Goal: Navigation & Orientation: Find specific page/section

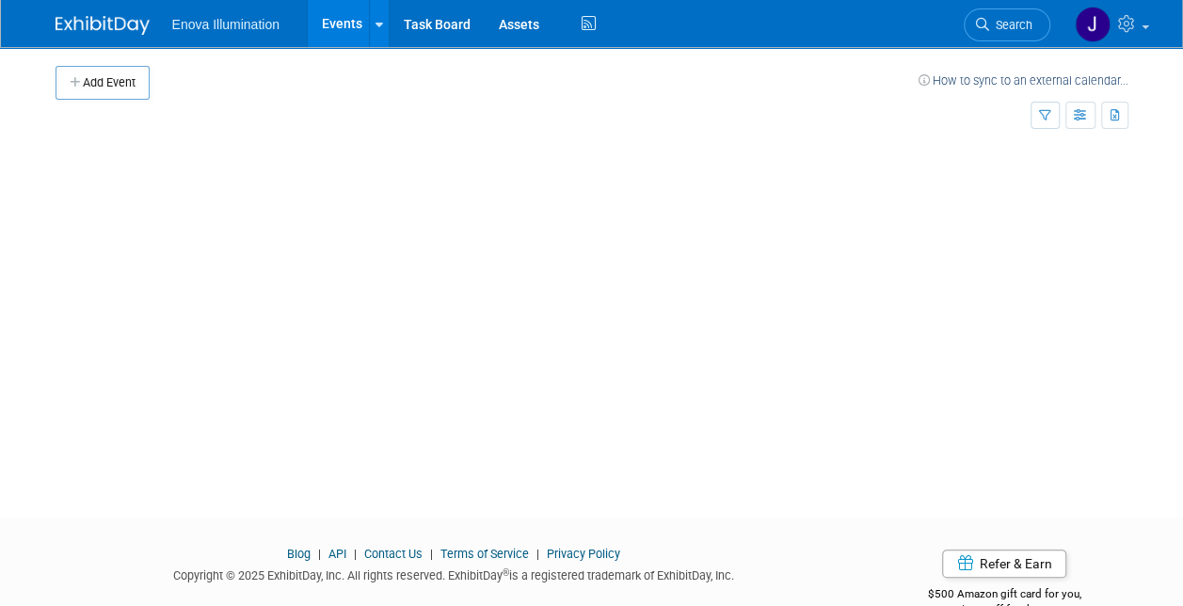
click at [333, 21] on link "Events" at bounding box center [342, 23] width 69 height 47
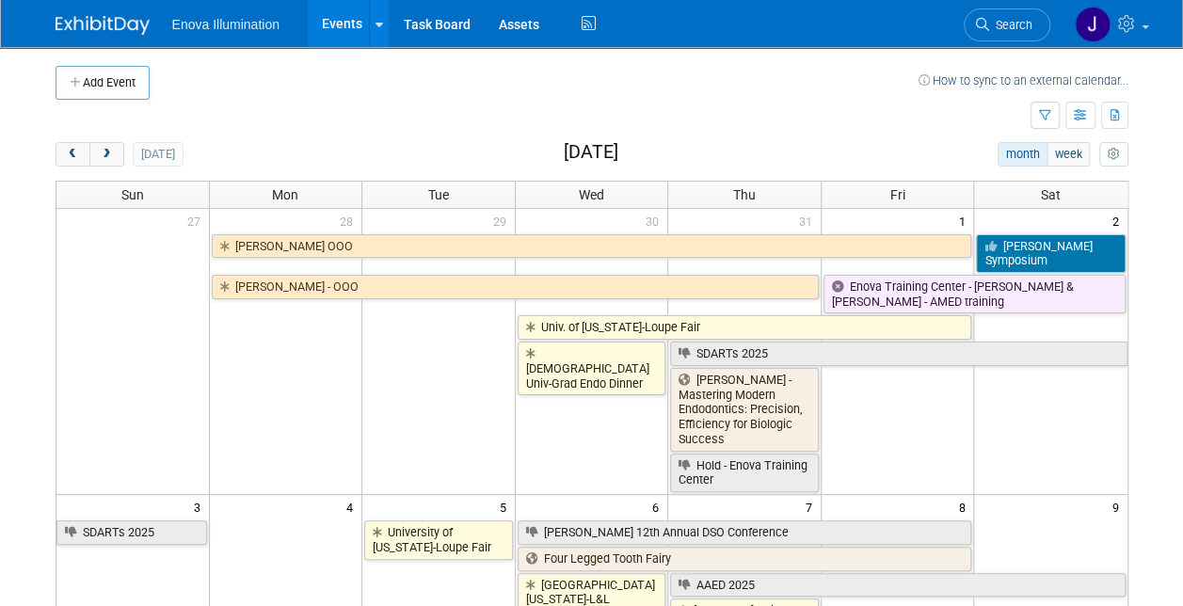
click at [349, 21] on link "Events" at bounding box center [342, 23] width 69 height 47
click at [100, 151] on span "next" at bounding box center [107, 155] width 14 height 12
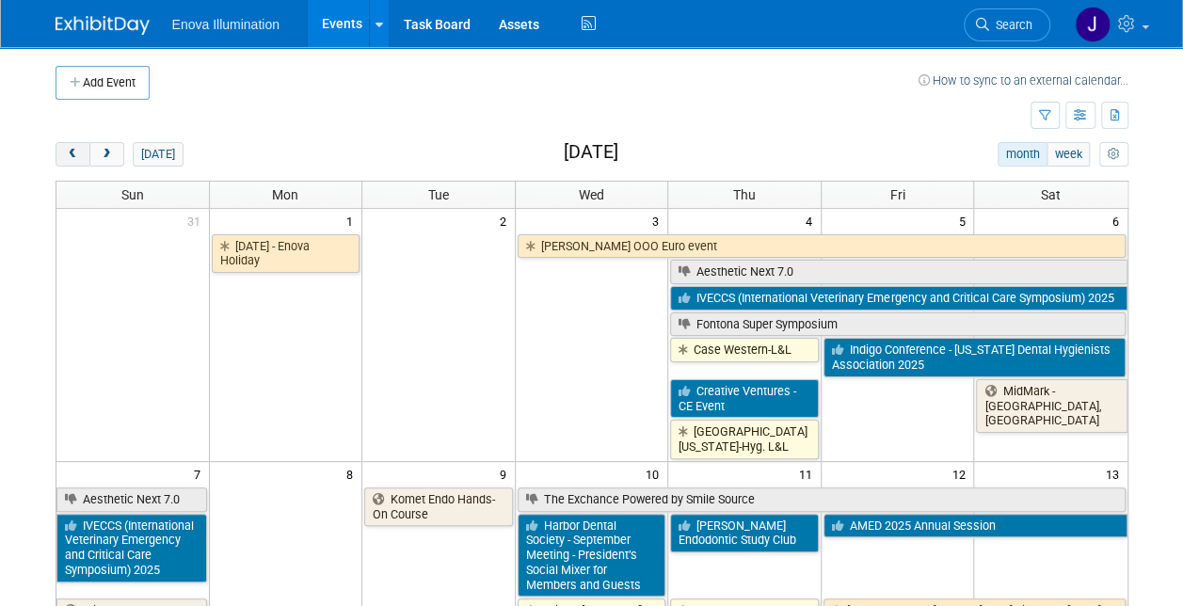
click at [71, 155] on span "prev" at bounding box center [73, 155] width 14 height 12
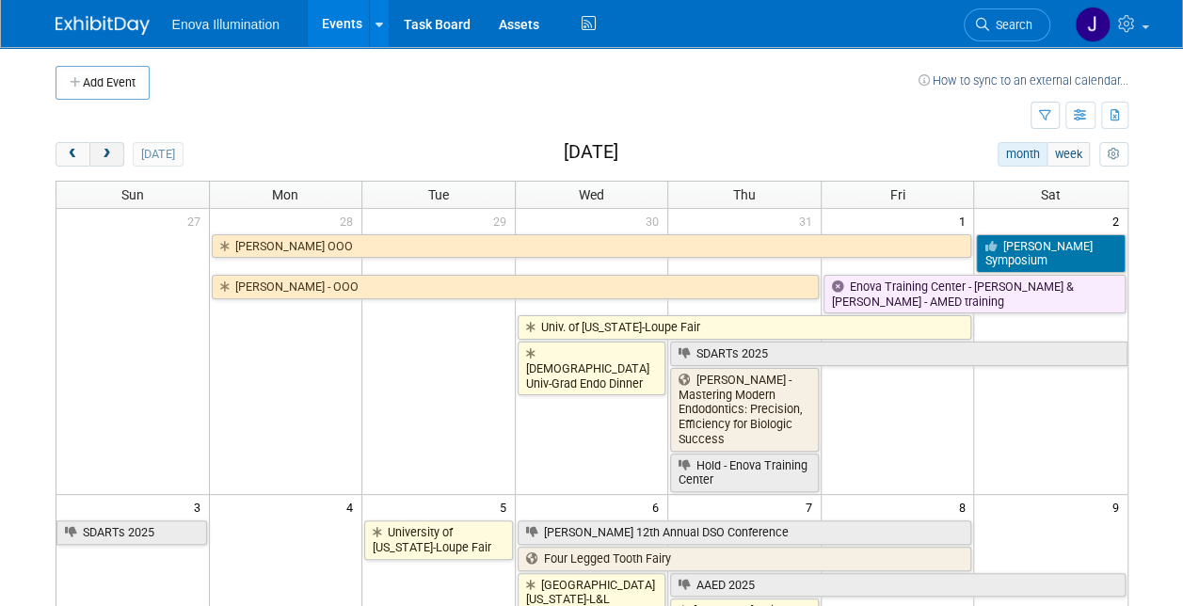
click at [104, 151] on span "next" at bounding box center [107, 155] width 14 height 12
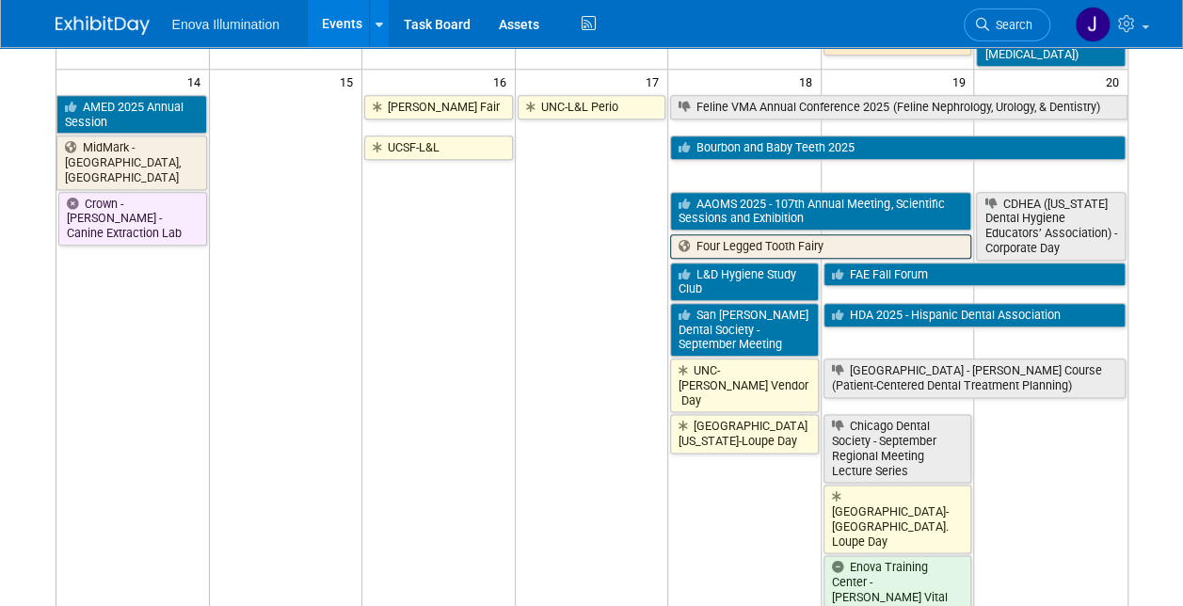
scroll to position [942, 0]
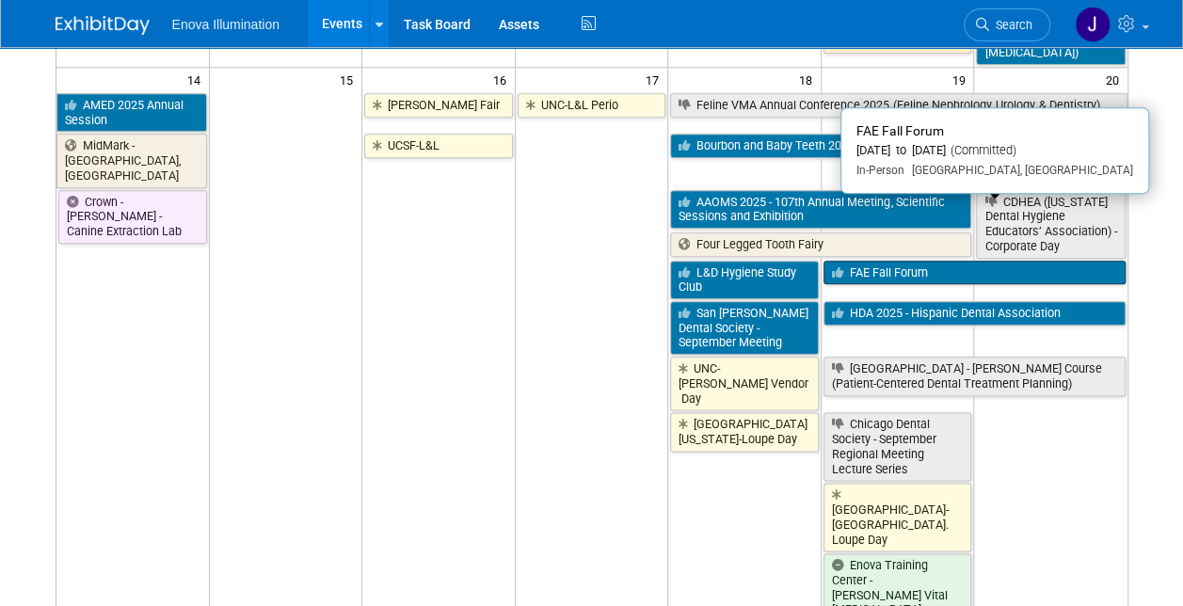
click at [895, 261] on link "FAE Fall Forum" at bounding box center [975, 273] width 302 height 24
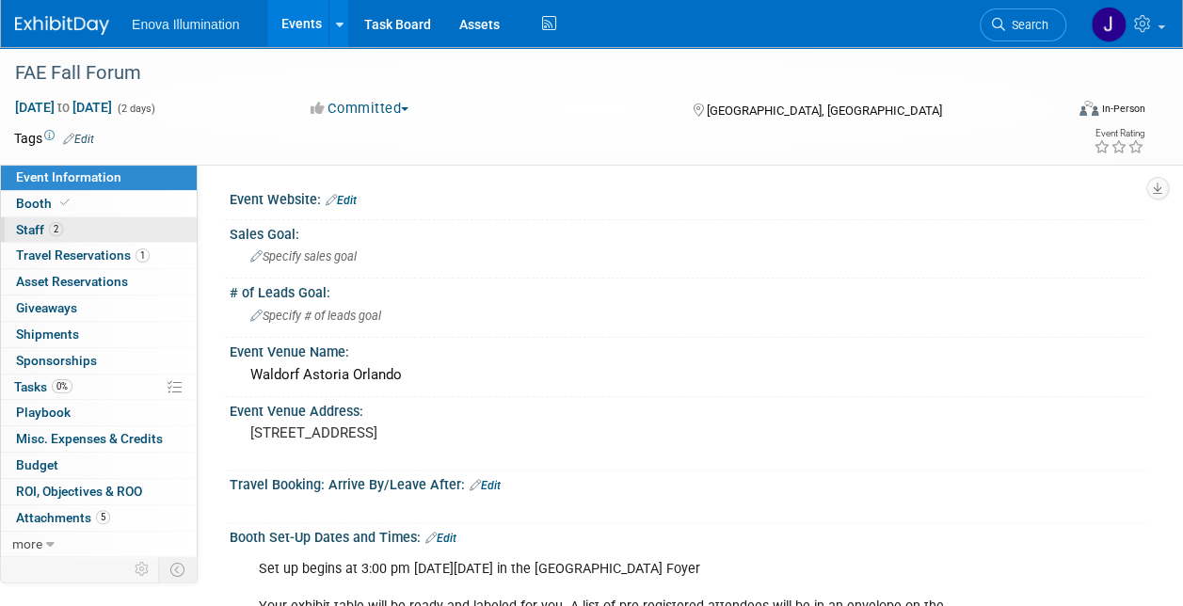
click at [25, 228] on span "Staff 2" at bounding box center [39, 229] width 47 height 15
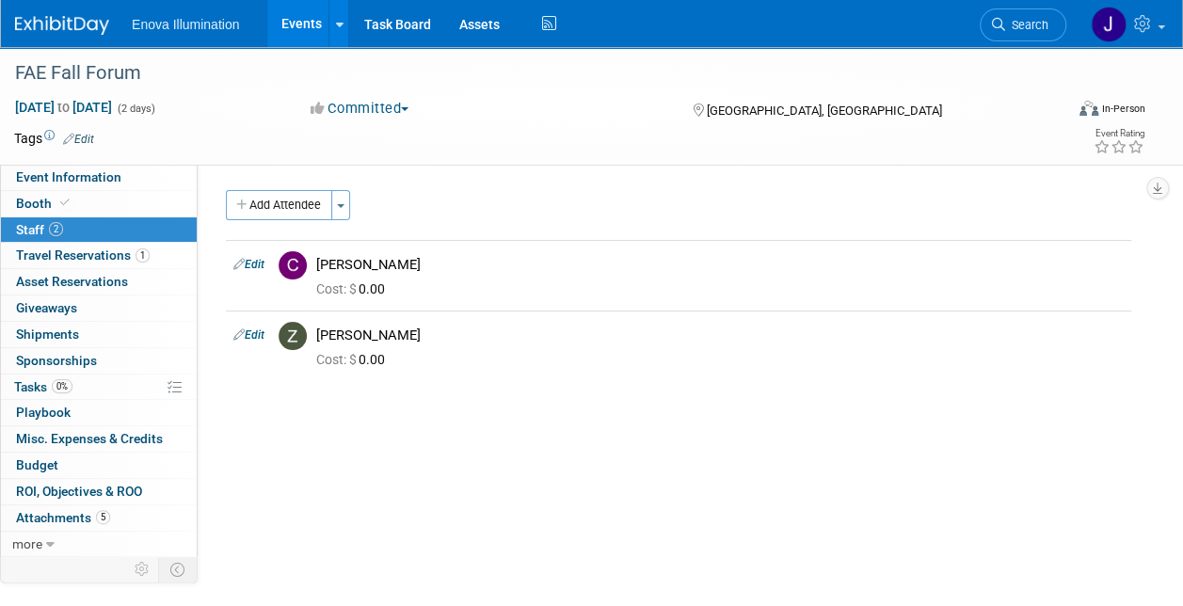
click at [297, 21] on link "Events" at bounding box center [301, 23] width 69 height 47
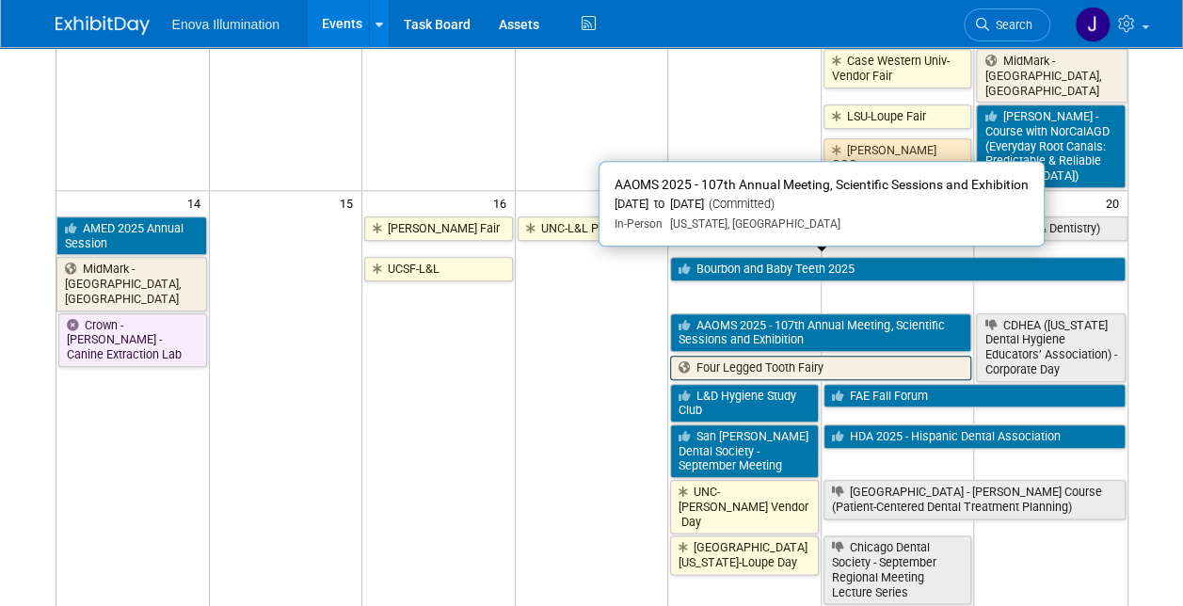
scroll to position [847, 0]
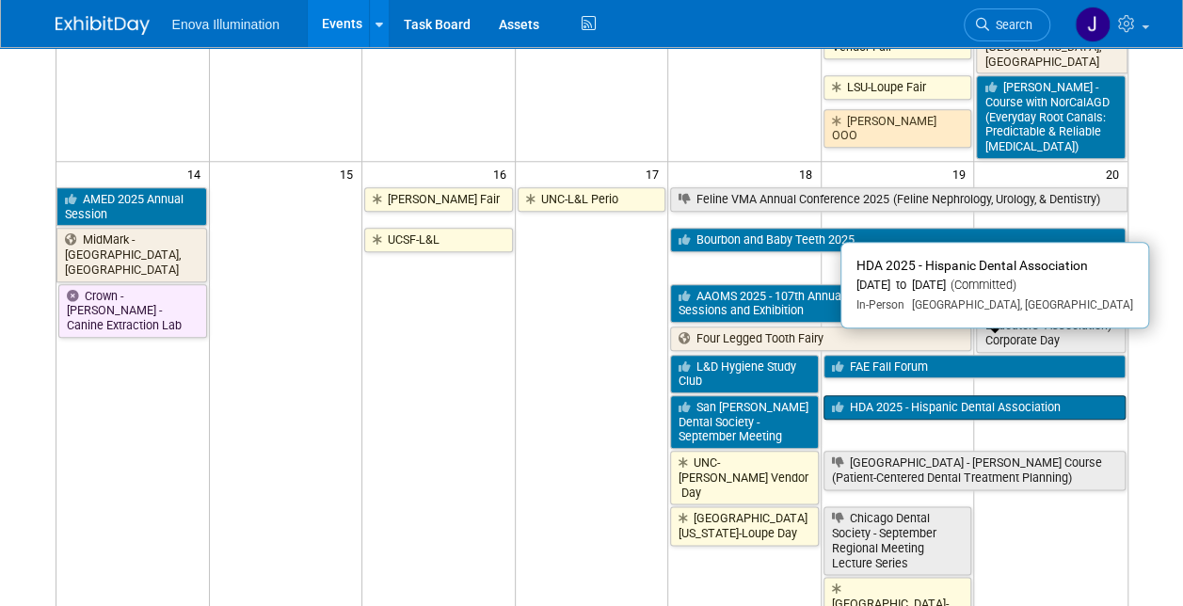
click at [862, 395] on link "HDA 2025 - Hispanic Dental Association" at bounding box center [975, 407] width 302 height 24
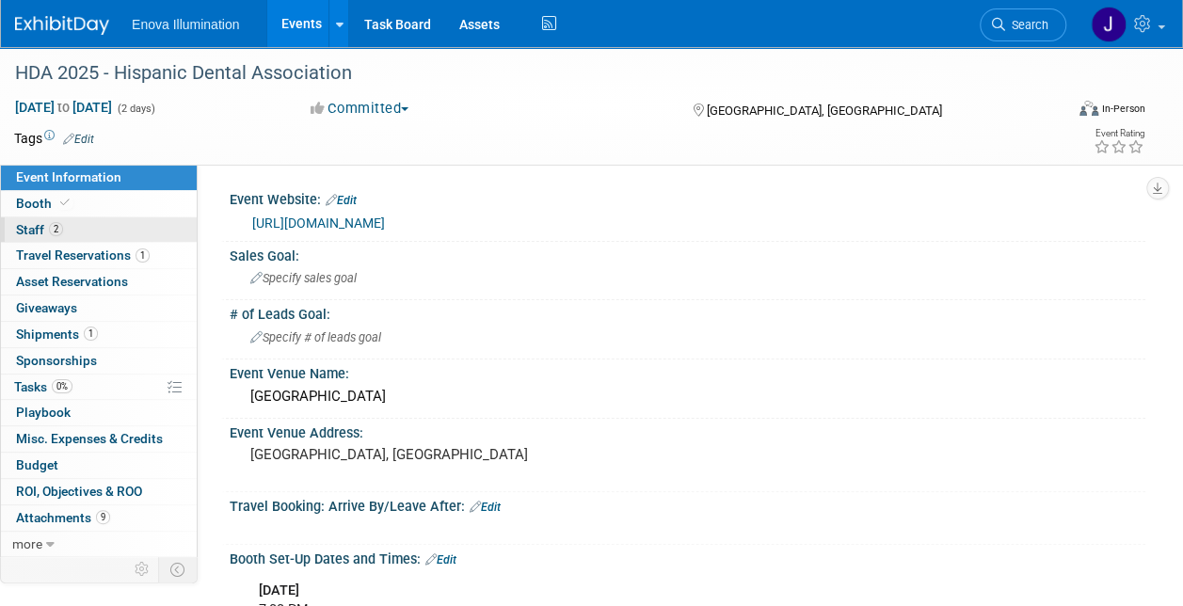
click at [34, 227] on span "Staff 2" at bounding box center [39, 229] width 47 height 15
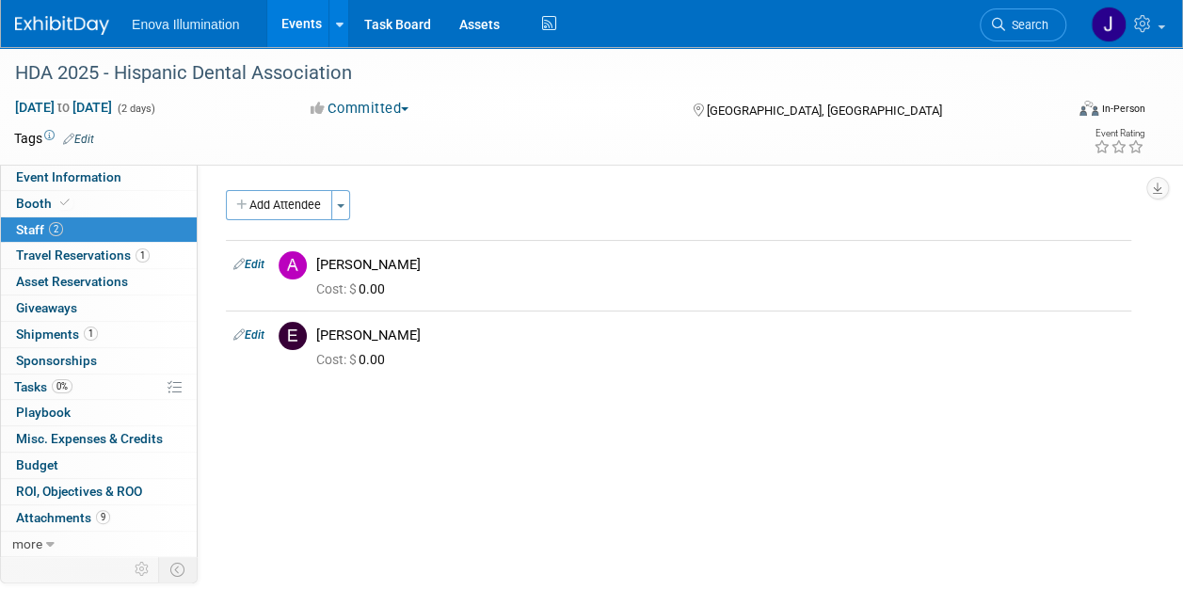
click at [303, 27] on link "Events" at bounding box center [301, 23] width 69 height 47
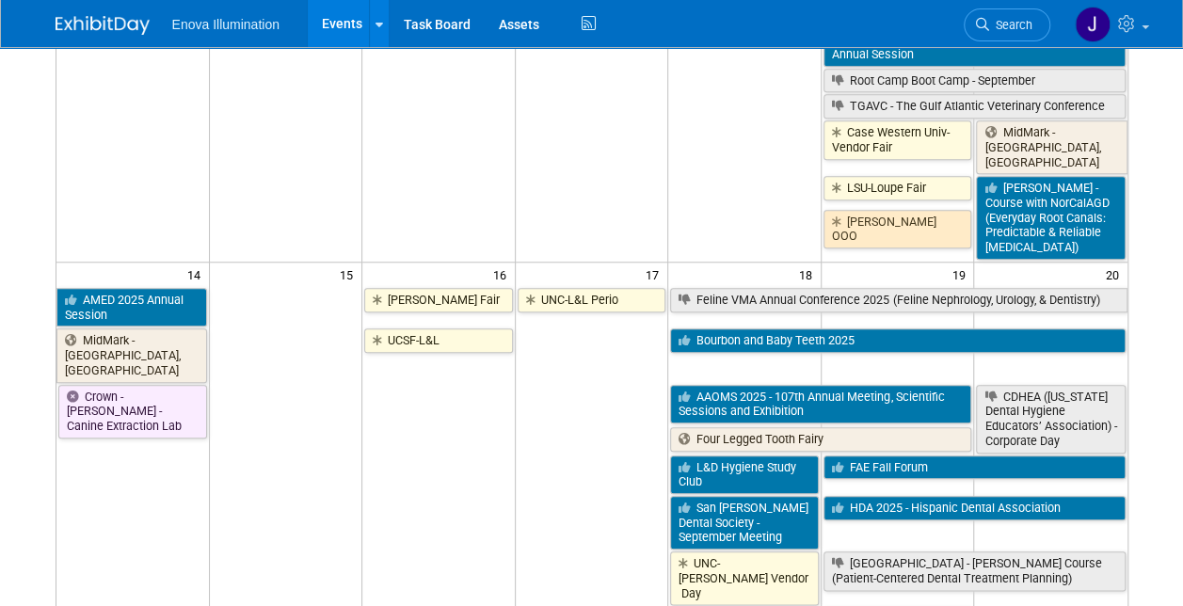
scroll to position [847, 0]
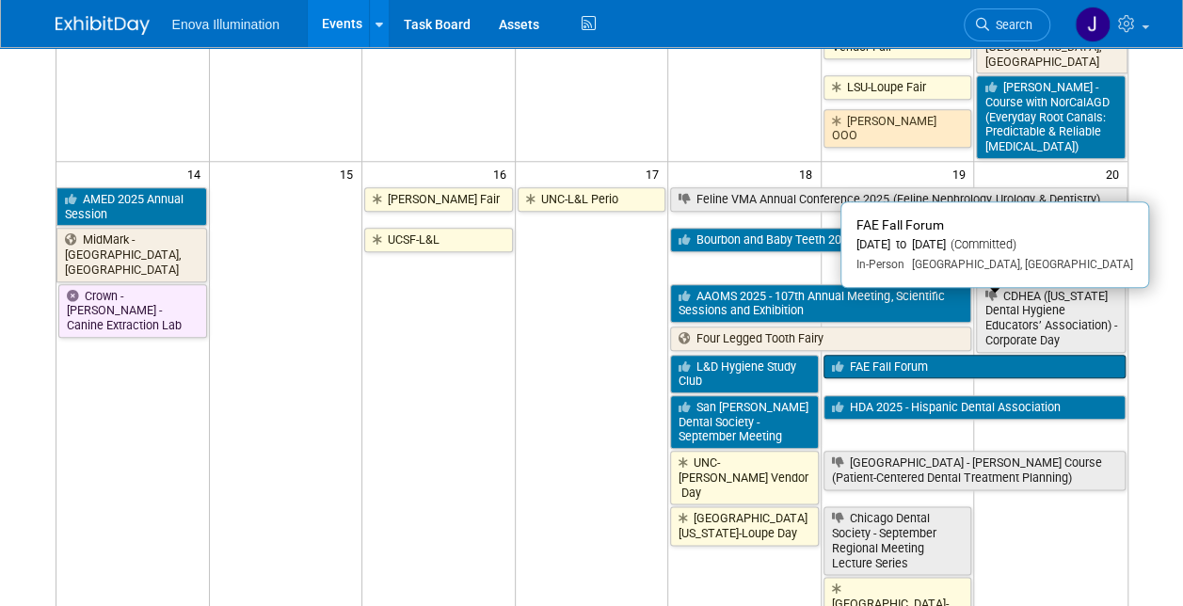
click at [852, 355] on link "FAE Fall Forum" at bounding box center [975, 367] width 302 height 24
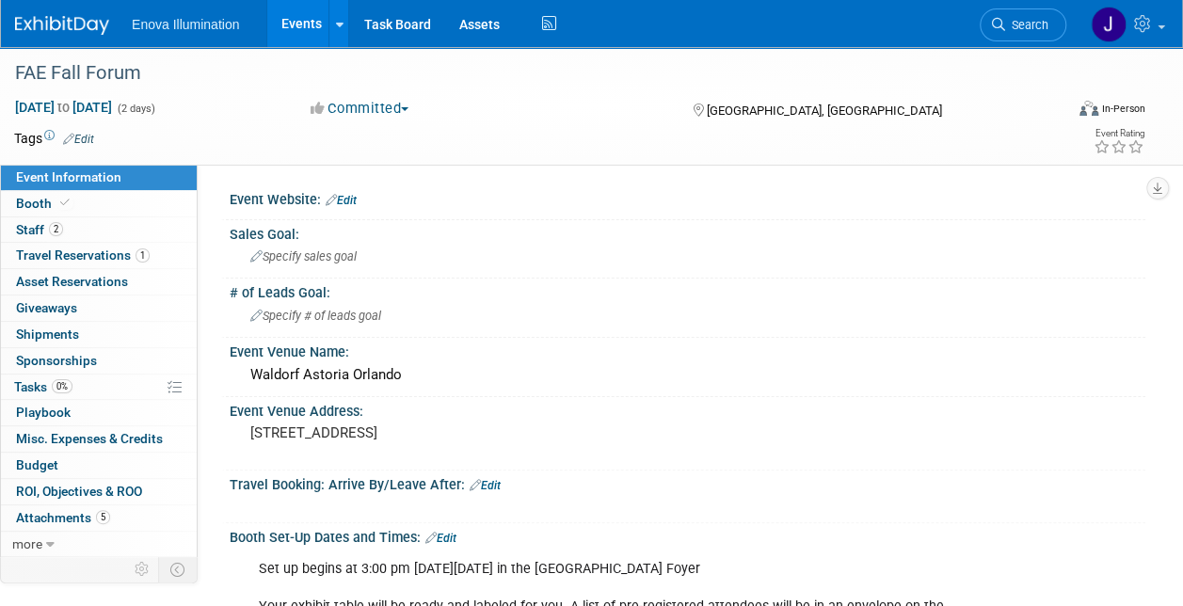
click at [301, 19] on link "Events" at bounding box center [301, 23] width 69 height 47
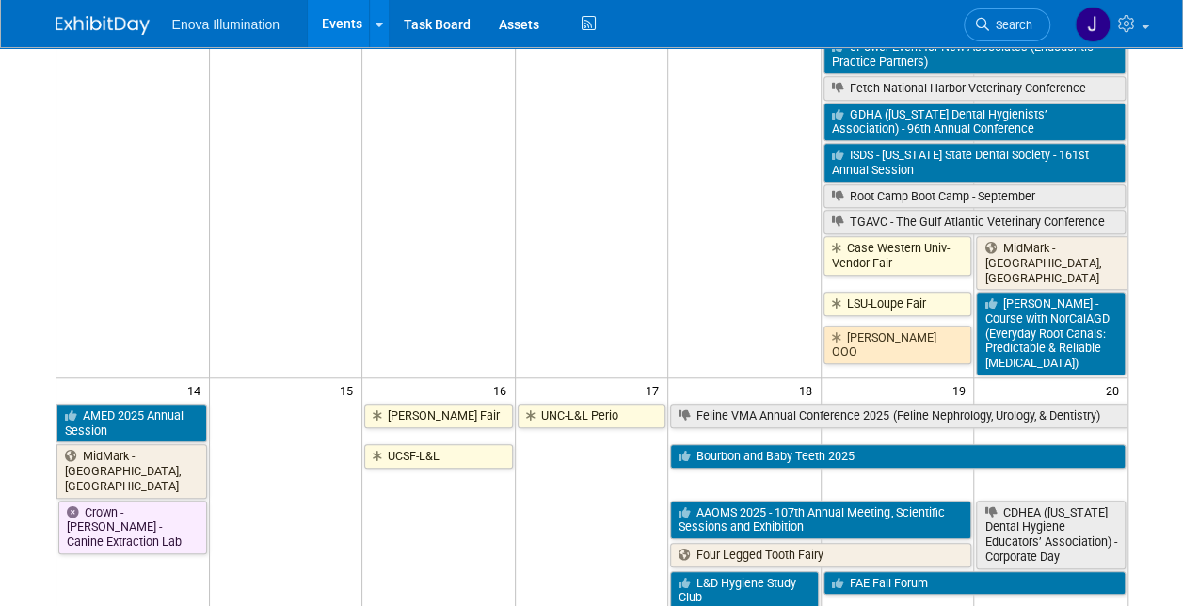
scroll to position [753, 0]
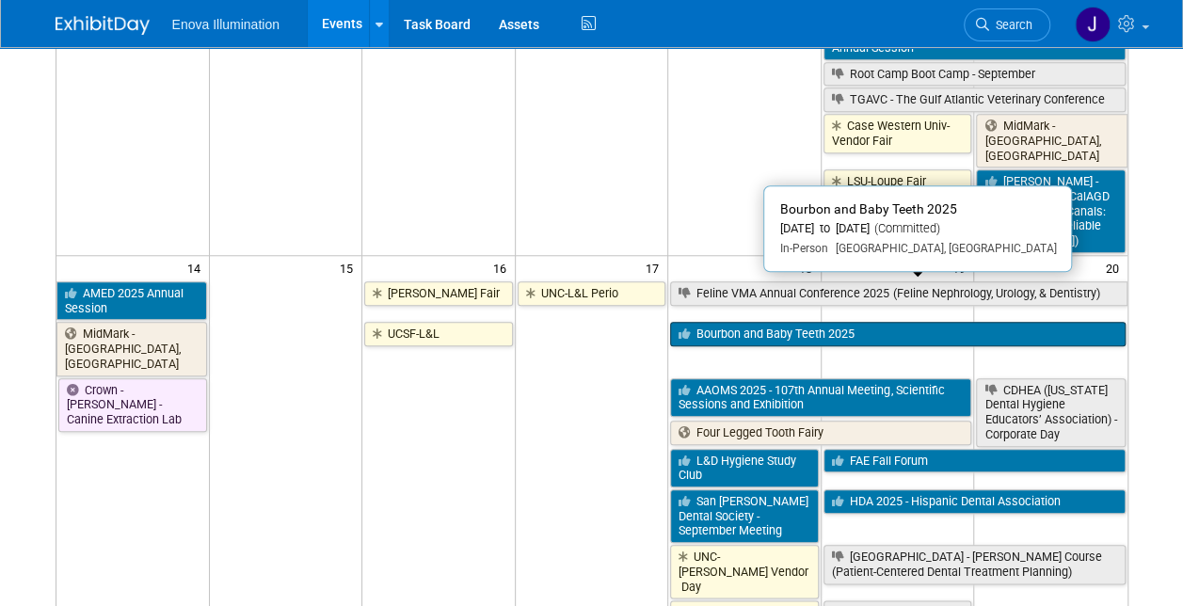
click at [768, 322] on link "Bourbon and Baby Teeth 2025" at bounding box center [897, 334] width 455 height 24
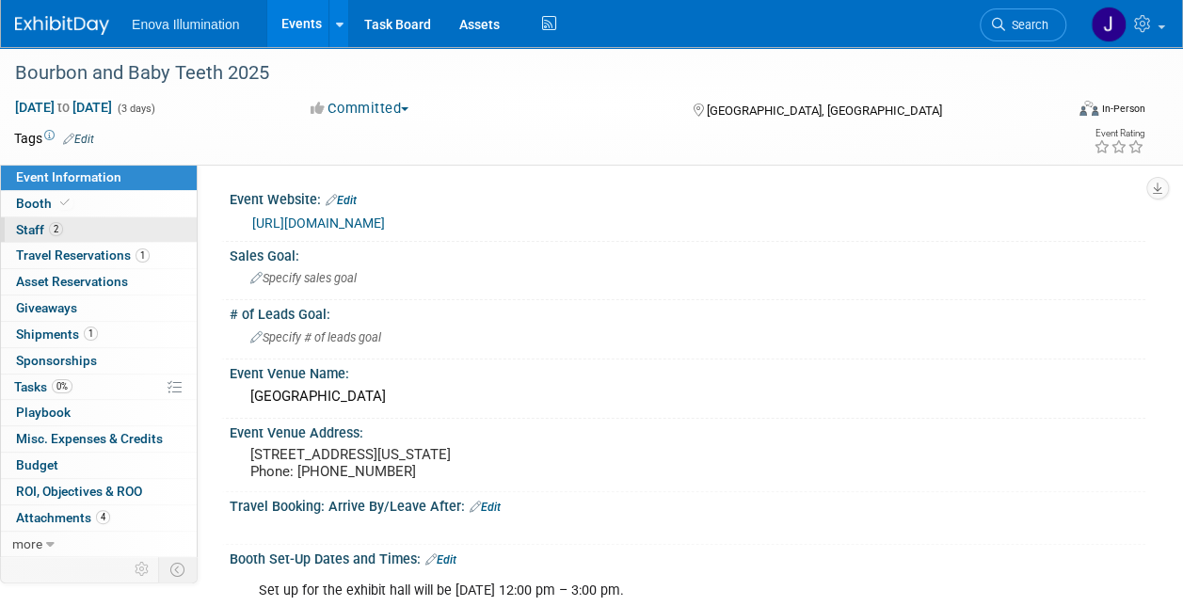
click at [17, 235] on span "Staff 2" at bounding box center [39, 229] width 47 height 15
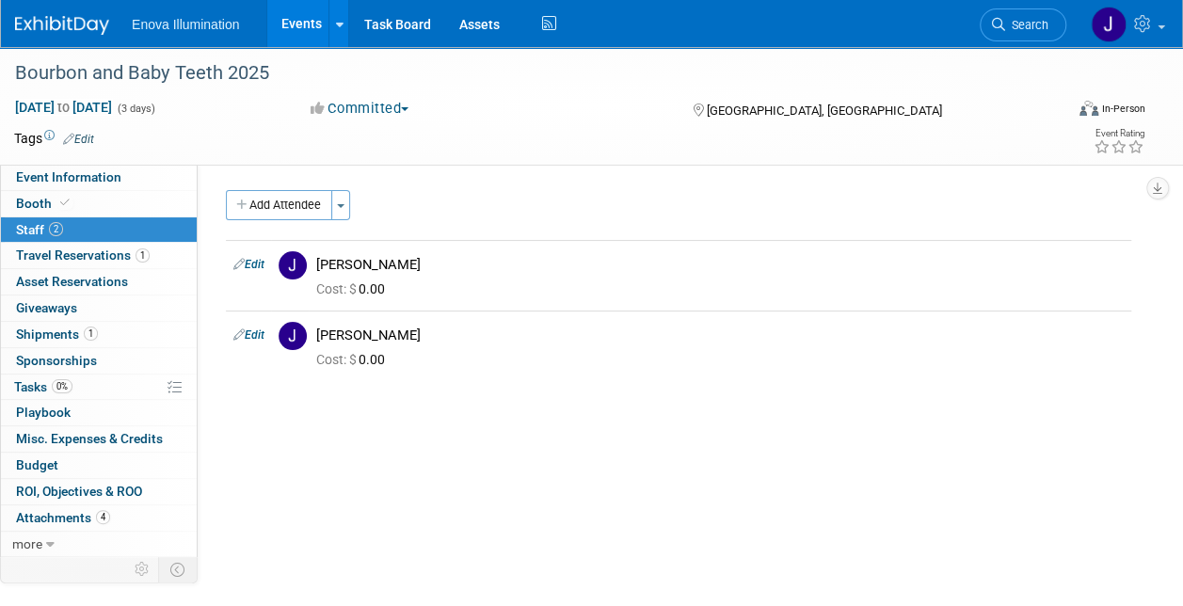
click at [308, 15] on link "Events" at bounding box center [301, 23] width 69 height 47
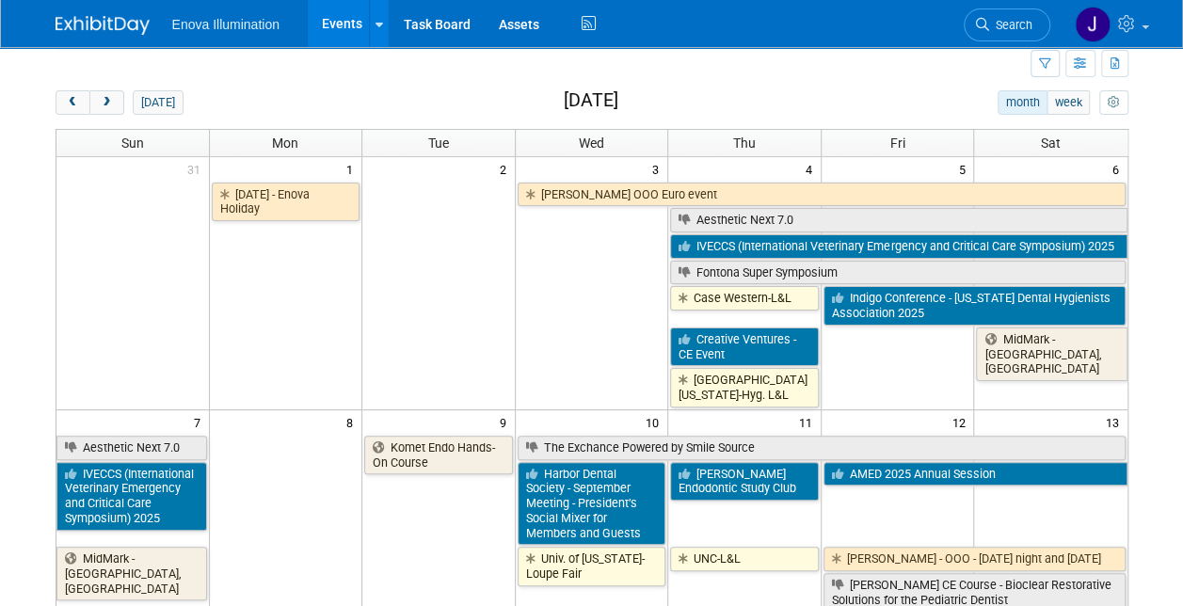
scroll to position [94, 0]
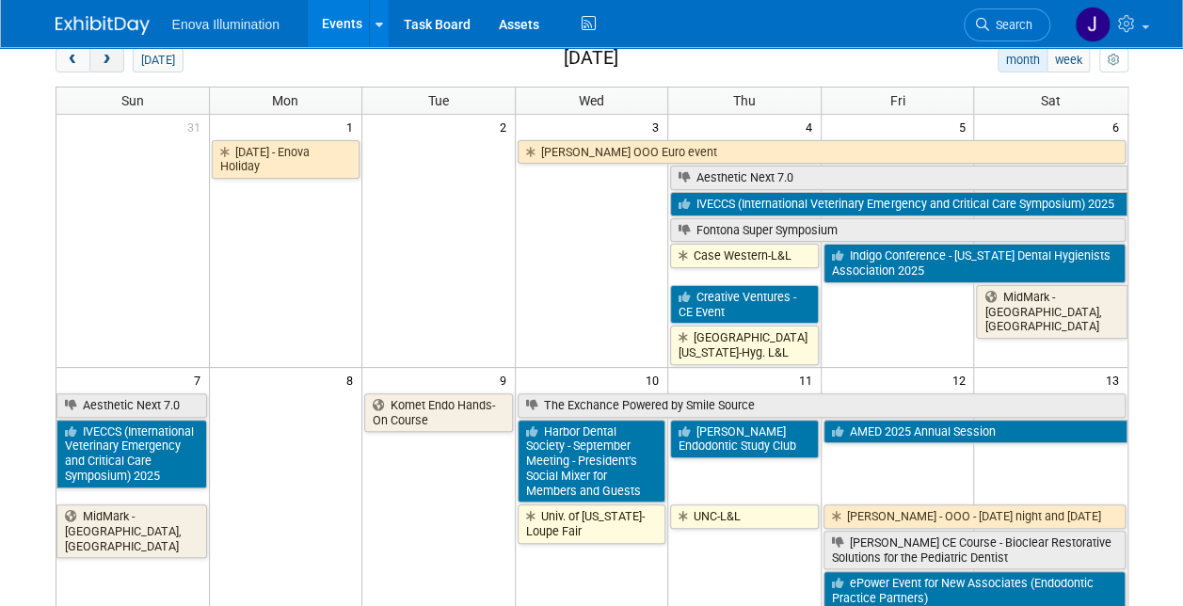
click at [102, 57] on span "next" at bounding box center [107, 61] width 14 height 12
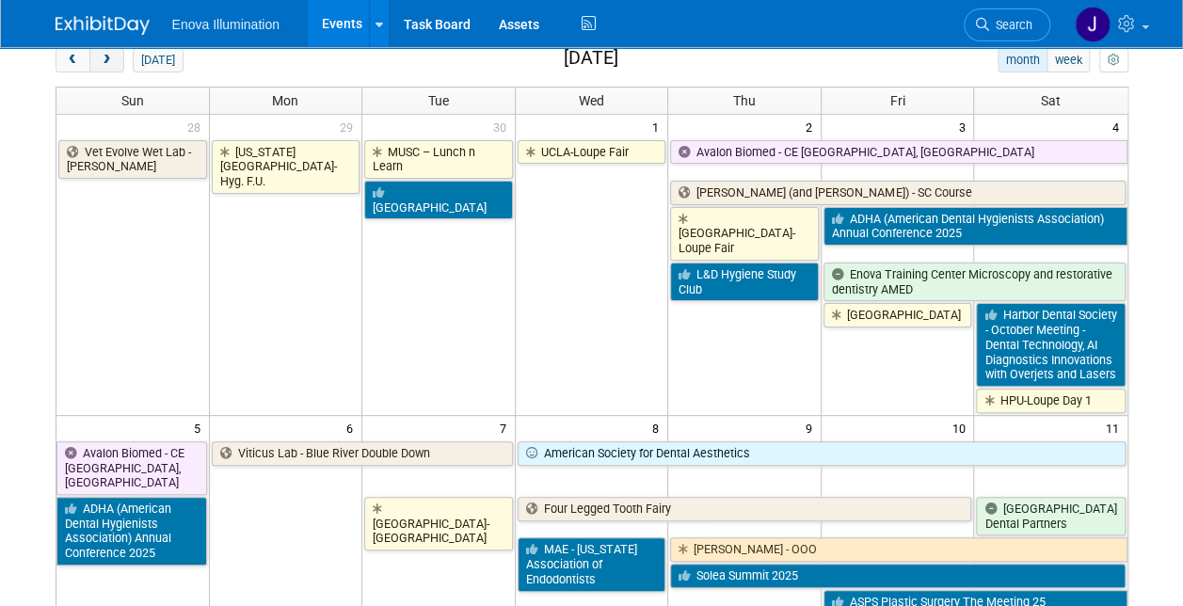
click at [104, 58] on span "next" at bounding box center [107, 61] width 14 height 12
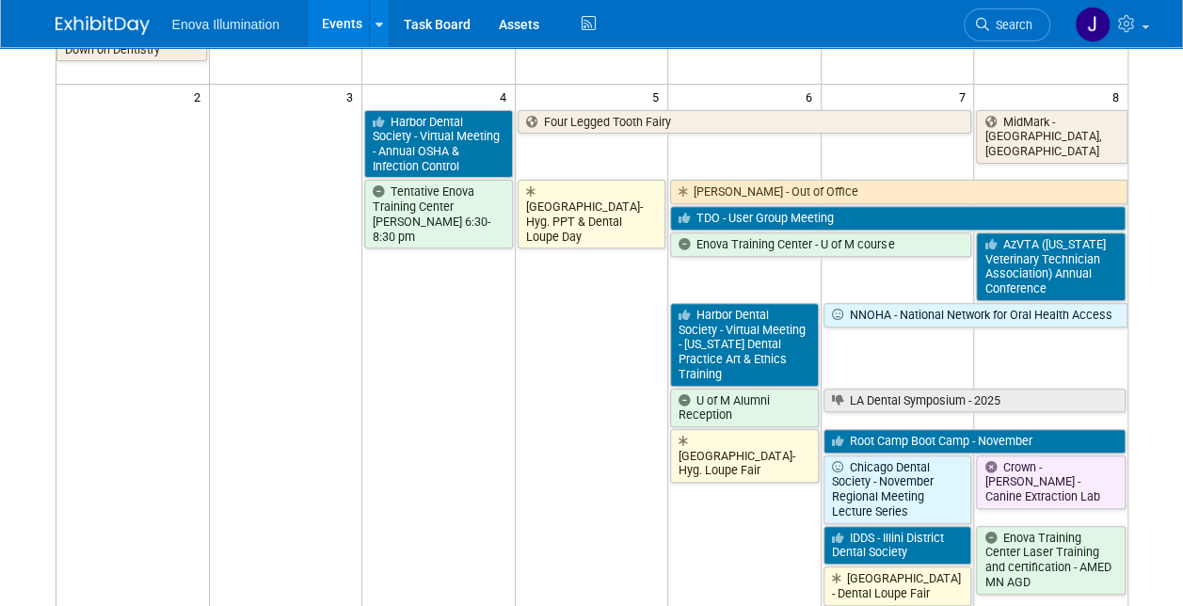
scroll to position [282, 0]
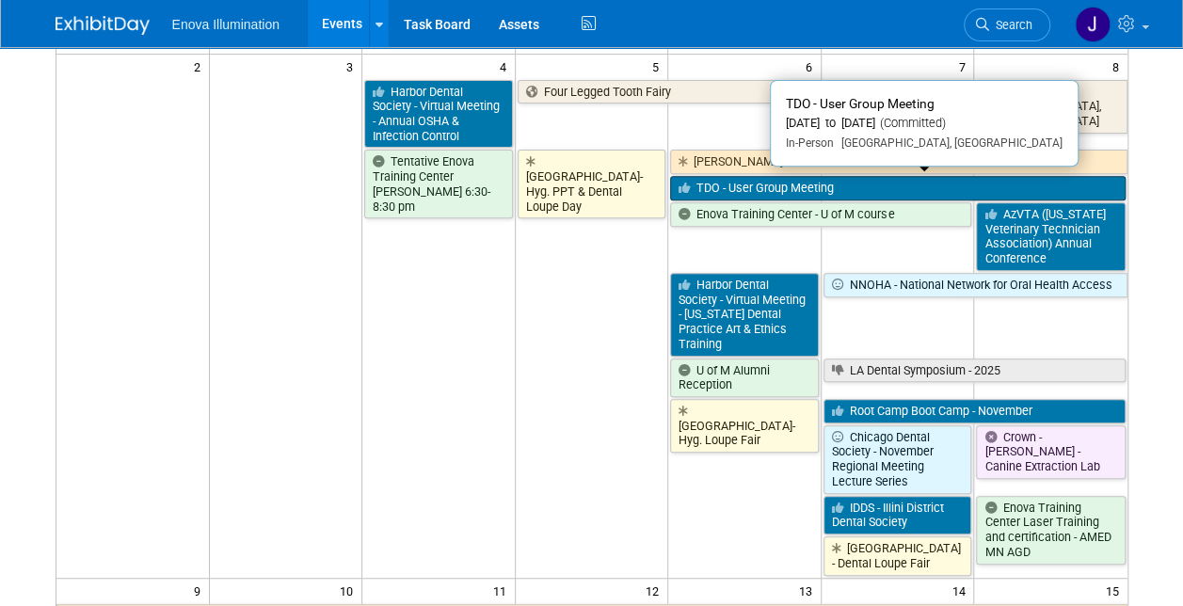
click at [734, 183] on link "TDO - User Group Meeting" at bounding box center [897, 188] width 455 height 24
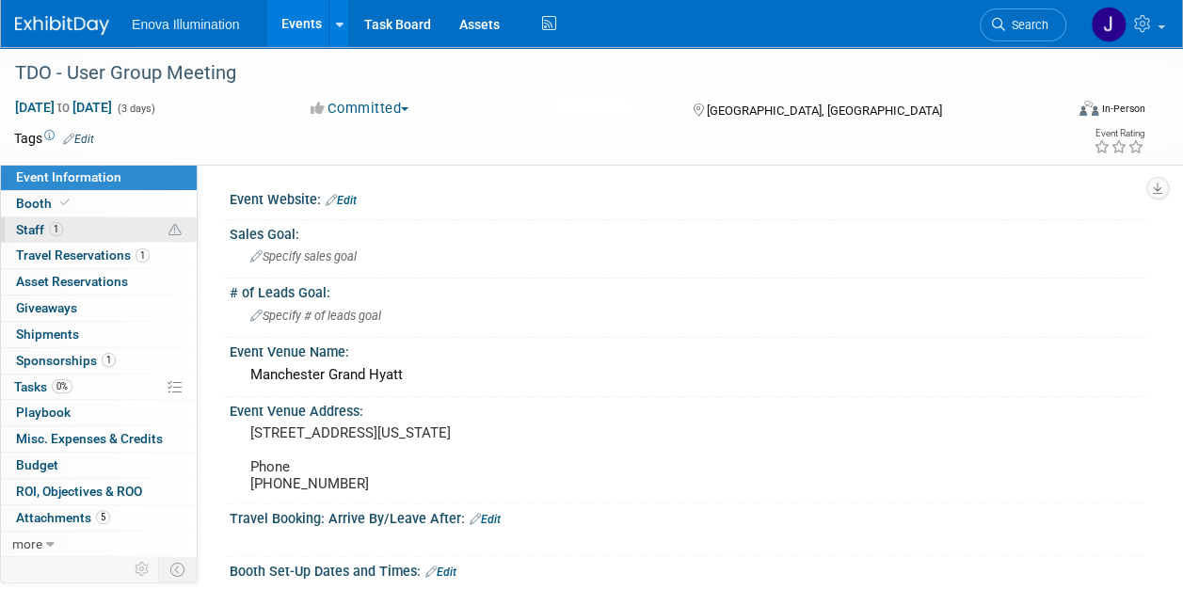
click at [34, 225] on span "Staff 1" at bounding box center [39, 229] width 47 height 15
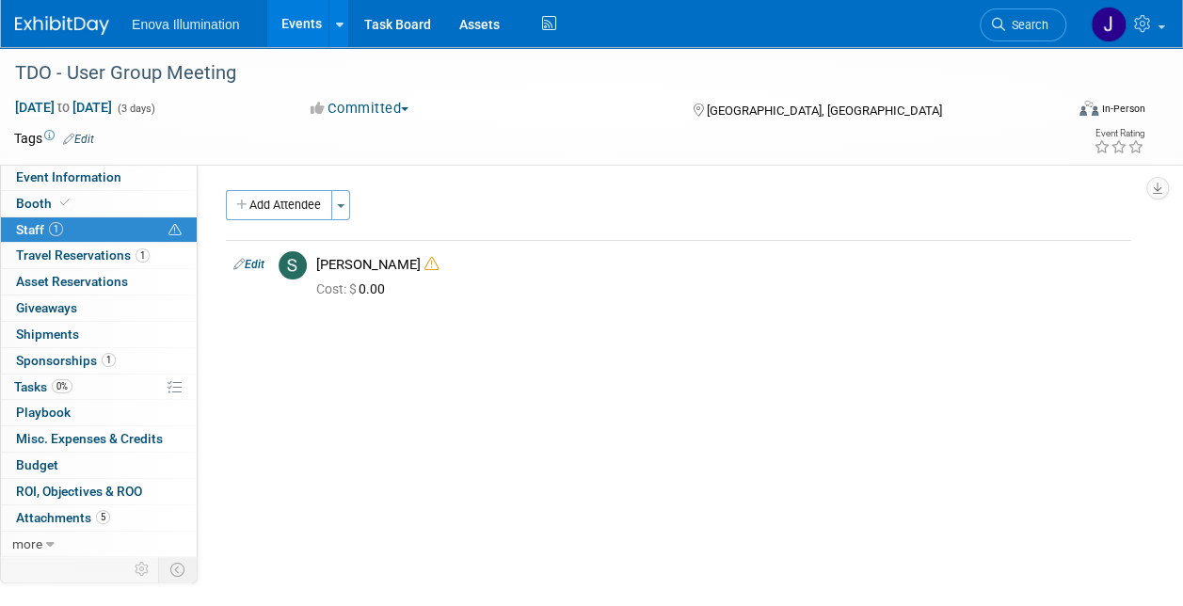
click at [303, 17] on link "Events" at bounding box center [301, 23] width 69 height 47
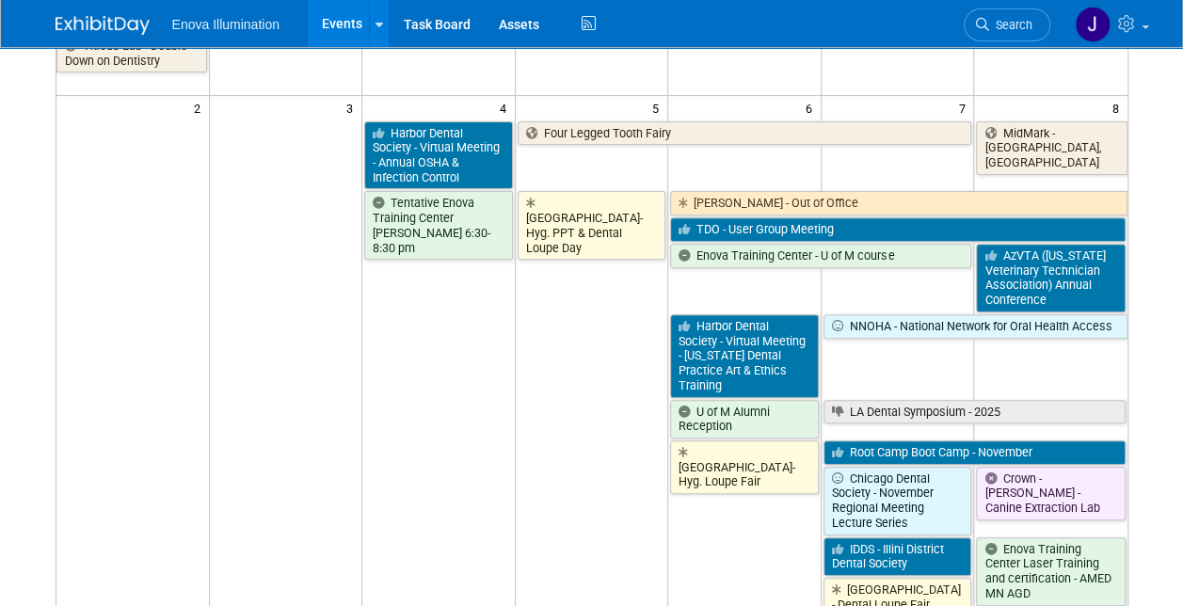
scroll to position [282, 0]
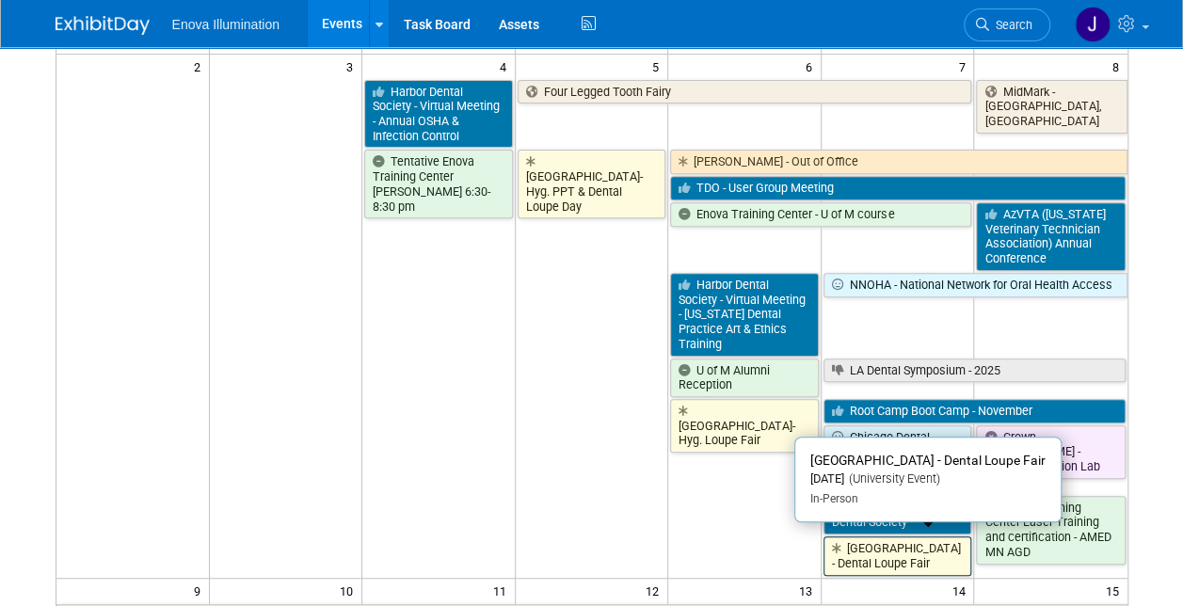
click at [887, 548] on link "[GEOGRAPHIC_DATA] - Dental Loupe Fair" at bounding box center [898, 556] width 149 height 39
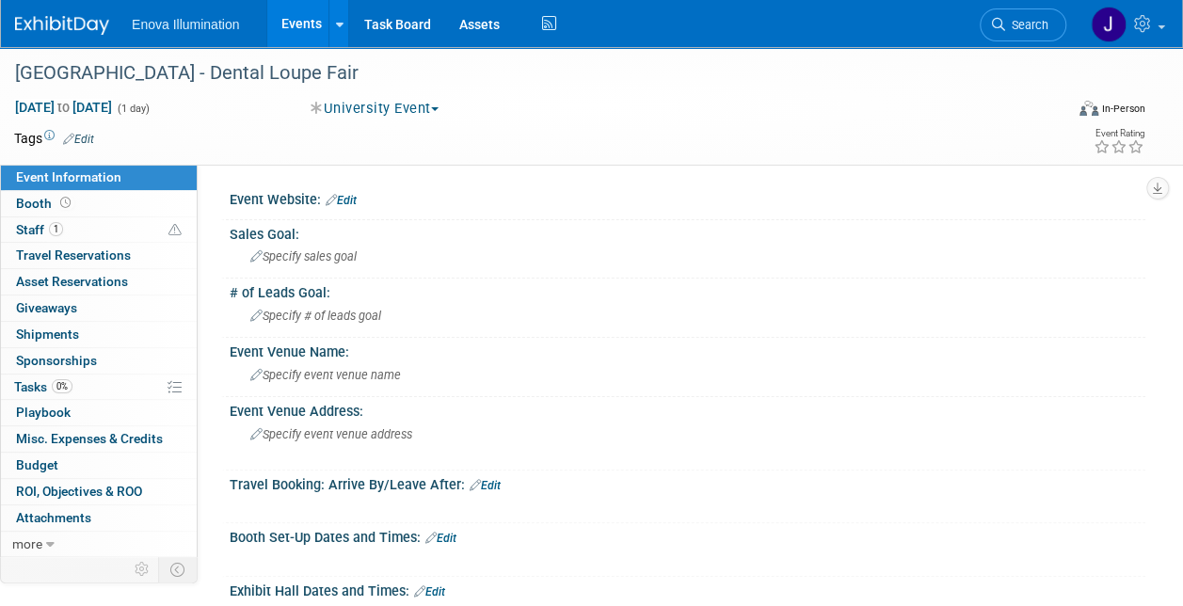
click at [307, 23] on link "Events" at bounding box center [301, 23] width 69 height 47
